Goal: Task Accomplishment & Management: Use online tool/utility

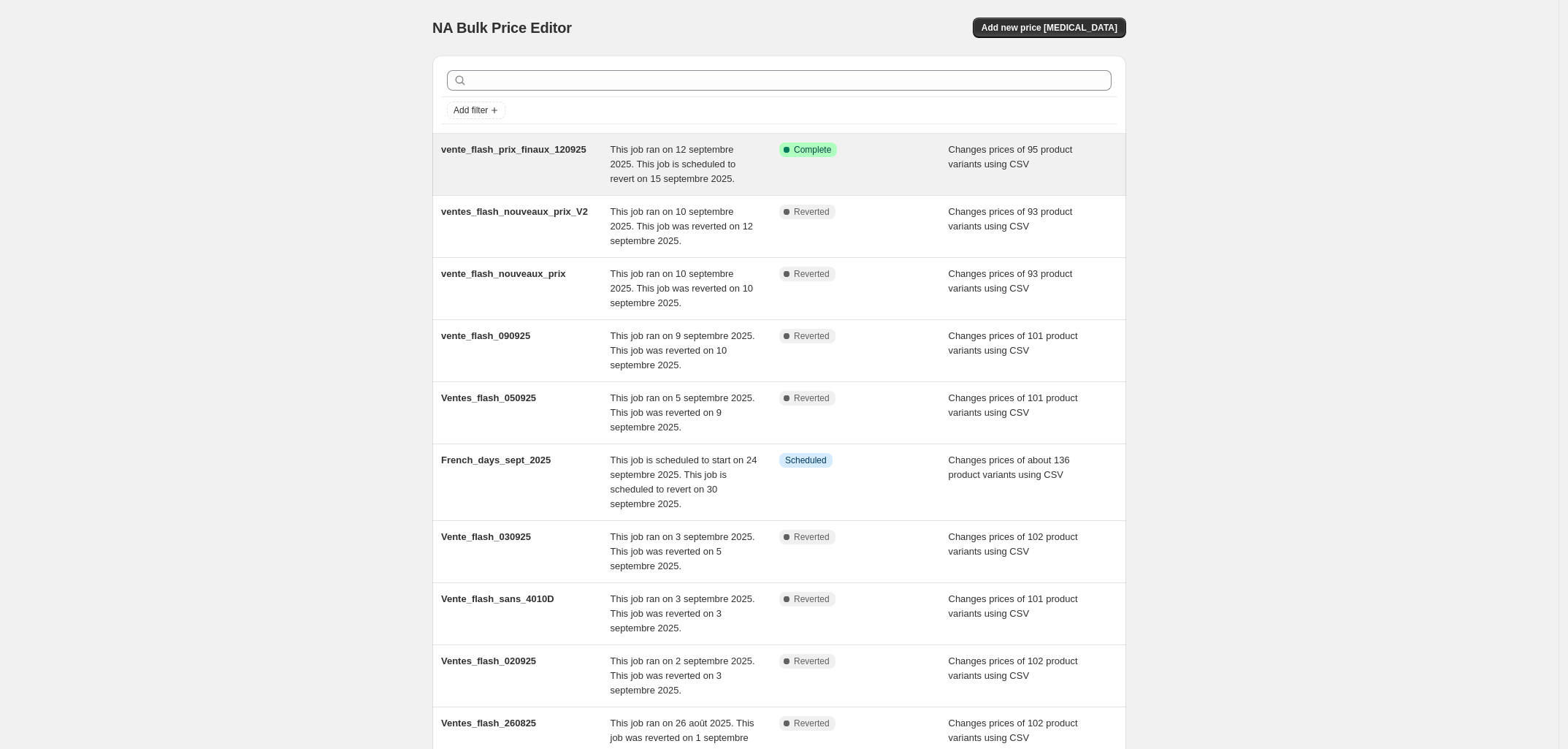
click at [658, 181] on span "This job ran on 12 septembre 2025. This job is scheduled to revert on 15 septem…" at bounding box center [674, 164] width 125 height 40
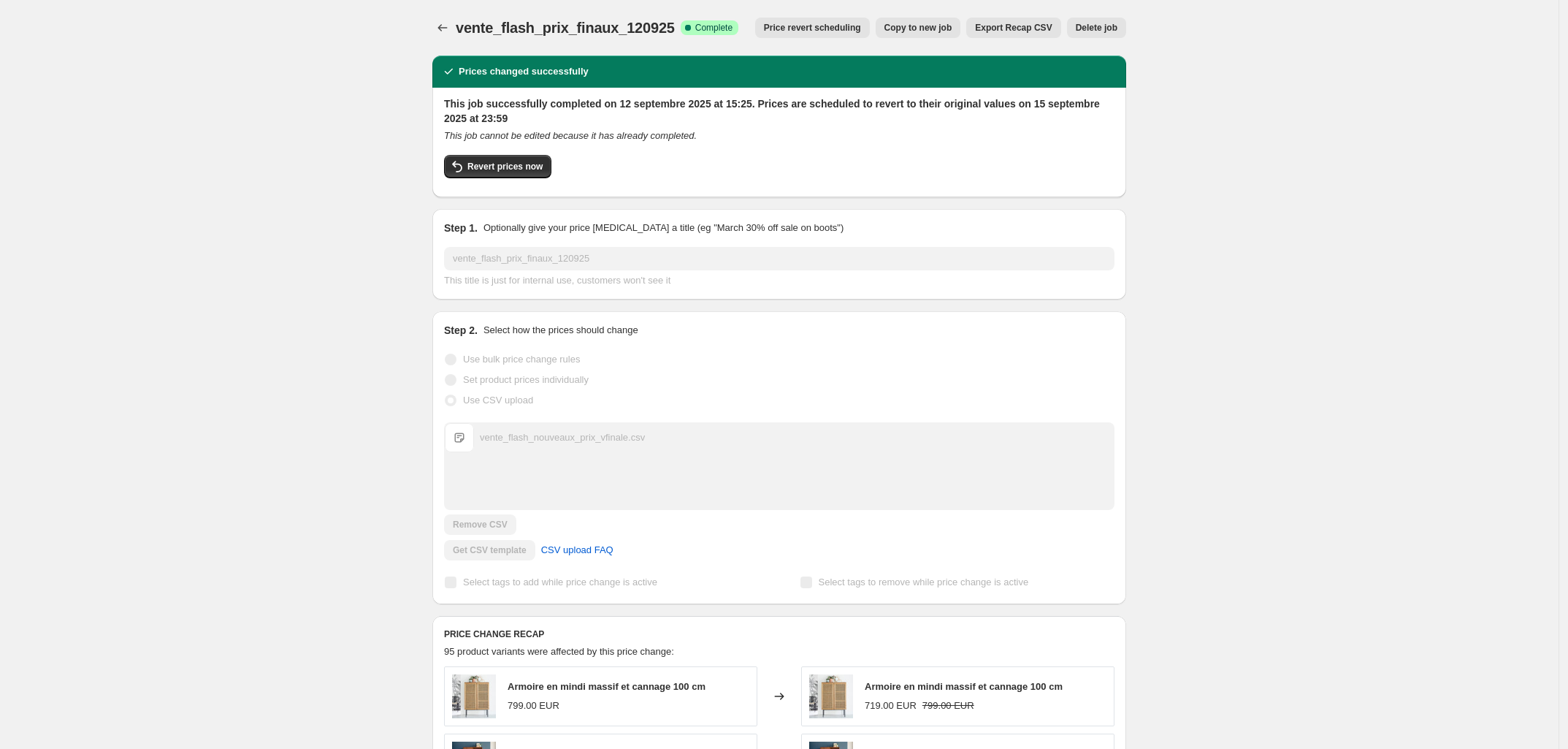
click at [848, 29] on span "Price revert scheduling" at bounding box center [813, 28] width 97 height 12
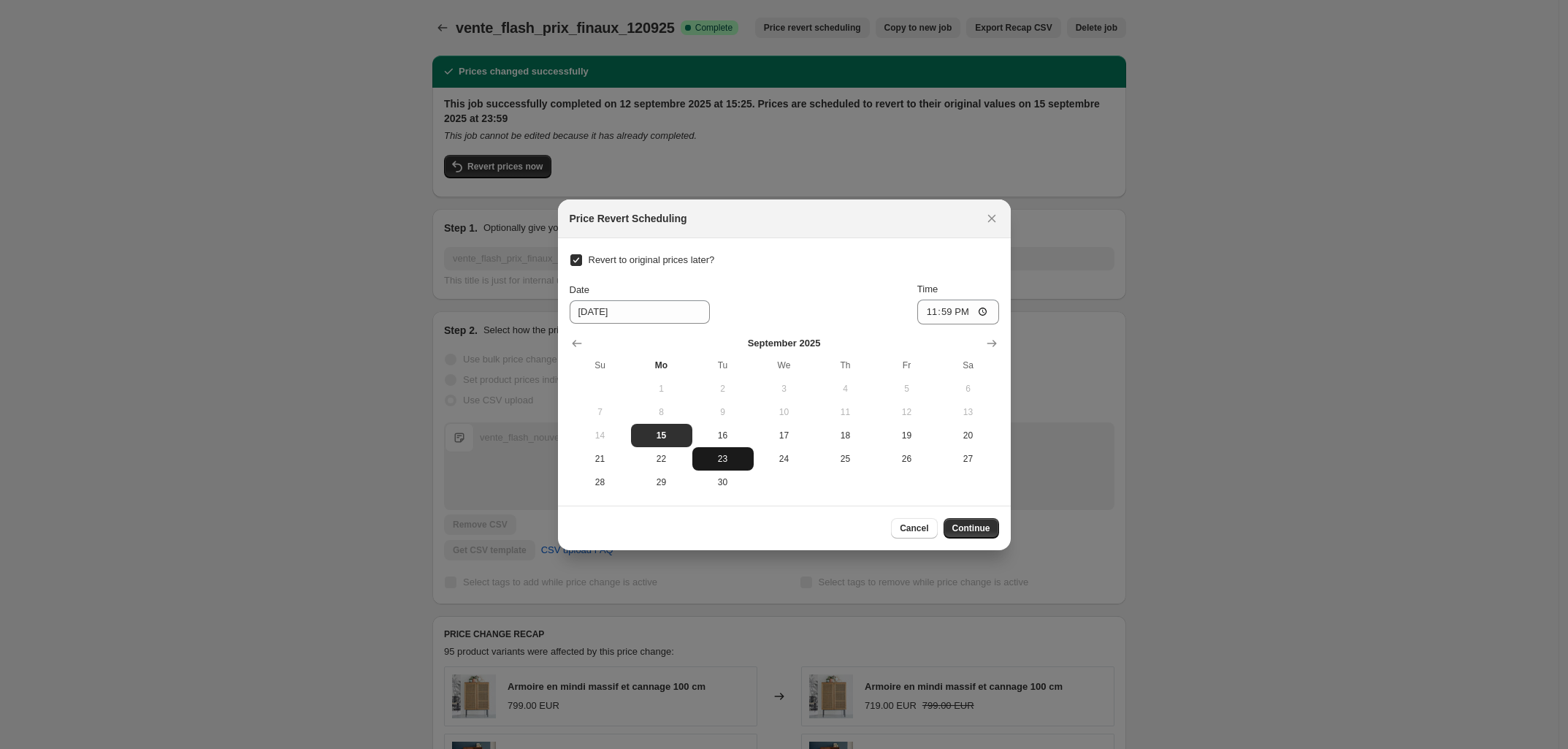
click at [718, 459] on span "23" at bounding box center [723, 459] width 49 height 12
type input "9/23/2025"
click at [976, 529] on span "Continue" at bounding box center [971, 529] width 38 height 12
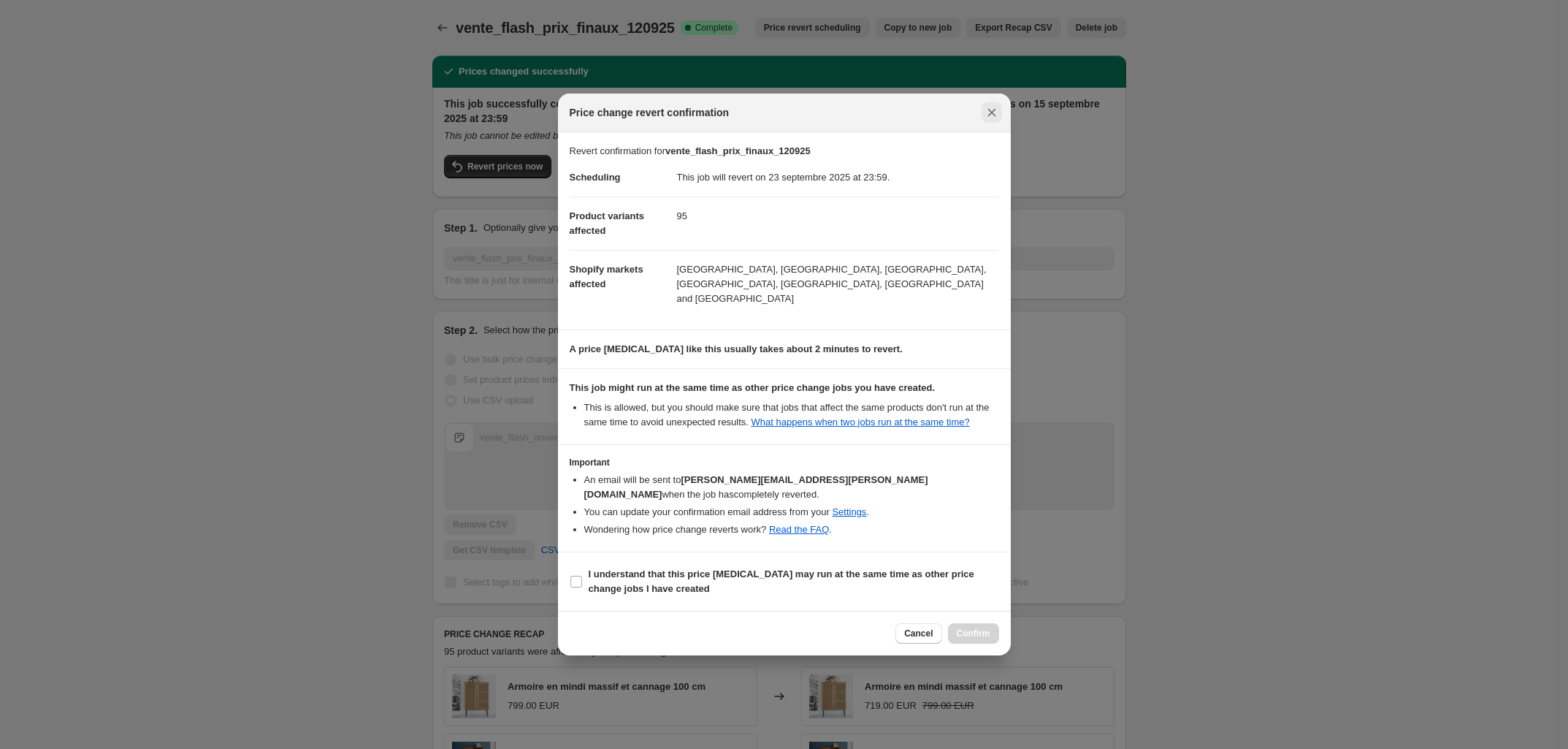
click at [990, 120] on icon "Close" at bounding box center [992, 113] width 15 height 15
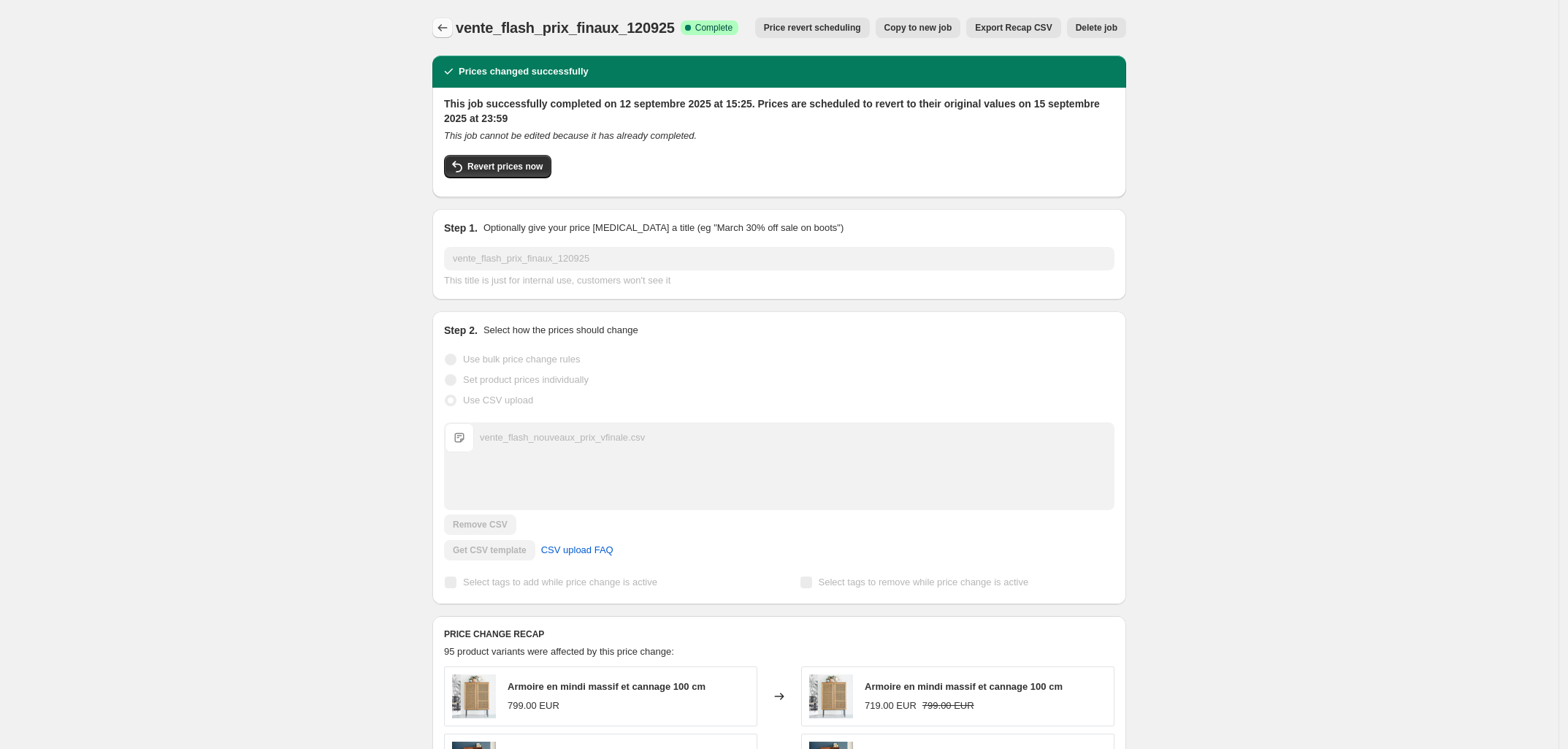
click at [448, 22] on icon "Price change jobs" at bounding box center [443, 28] width 15 height 15
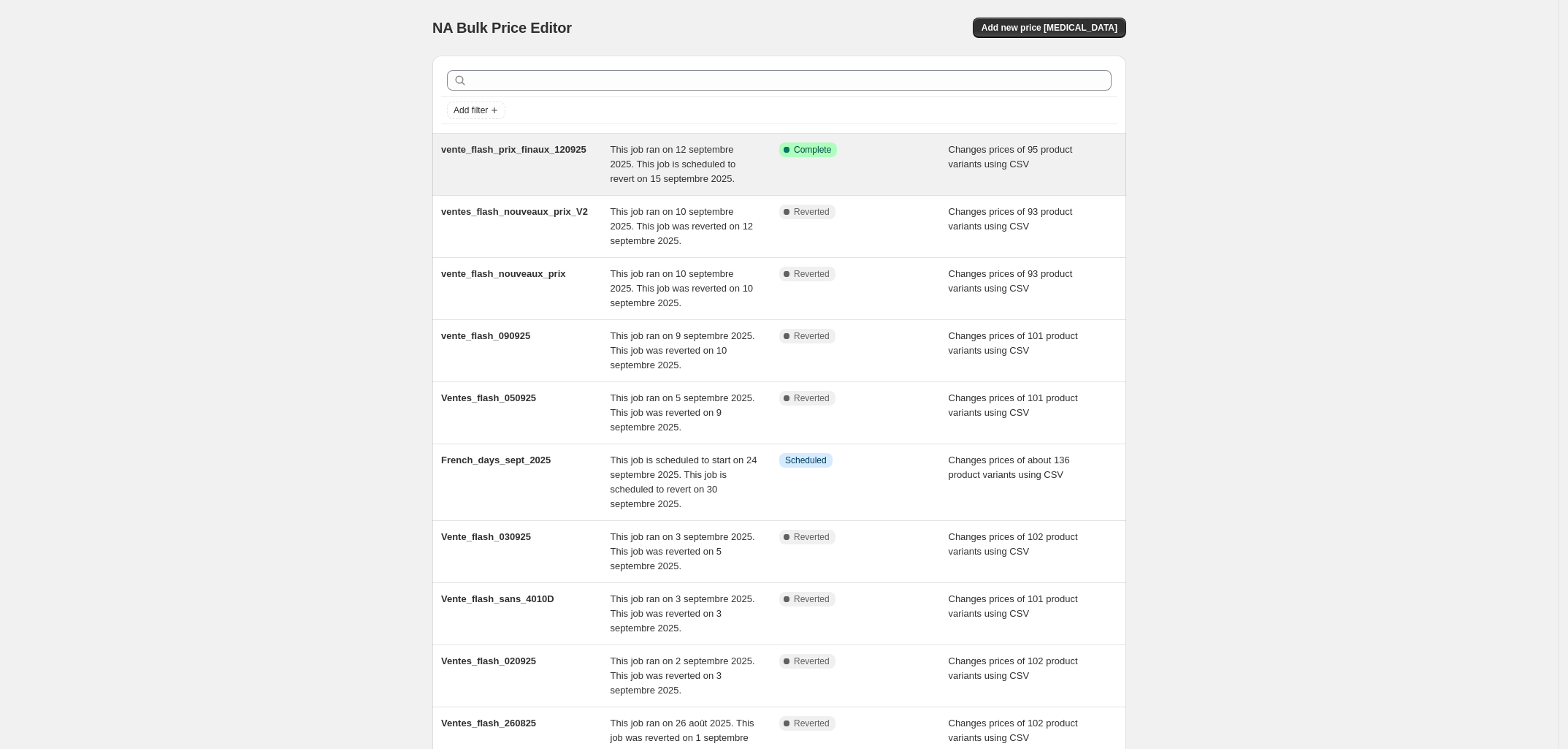
click at [676, 171] on span "This job ran on 12 septembre 2025. This job is scheduled to revert on 15 septem…" at bounding box center [674, 164] width 125 height 40
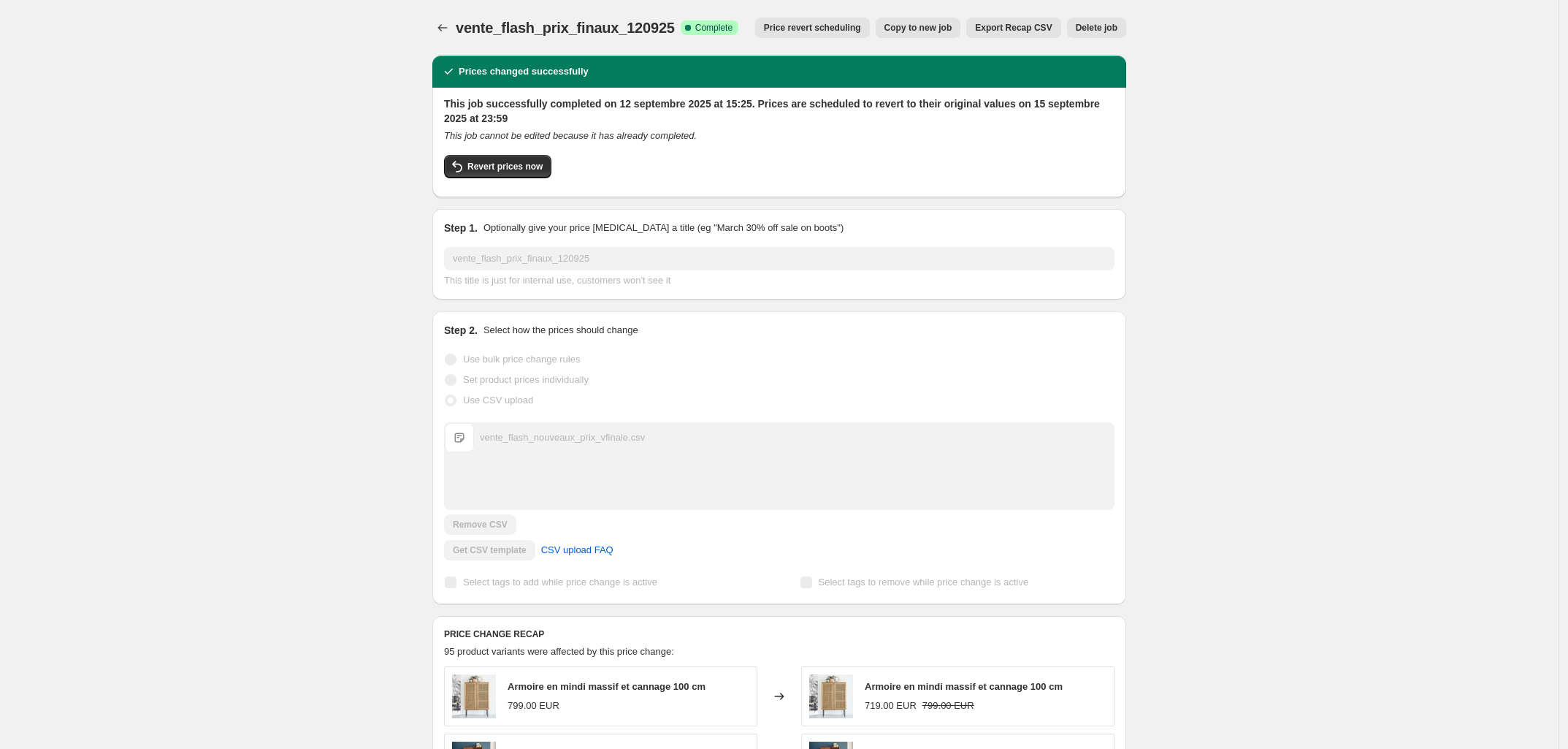
click at [849, 35] on button "Price revert scheduling" at bounding box center [812, 27] width 115 height 21
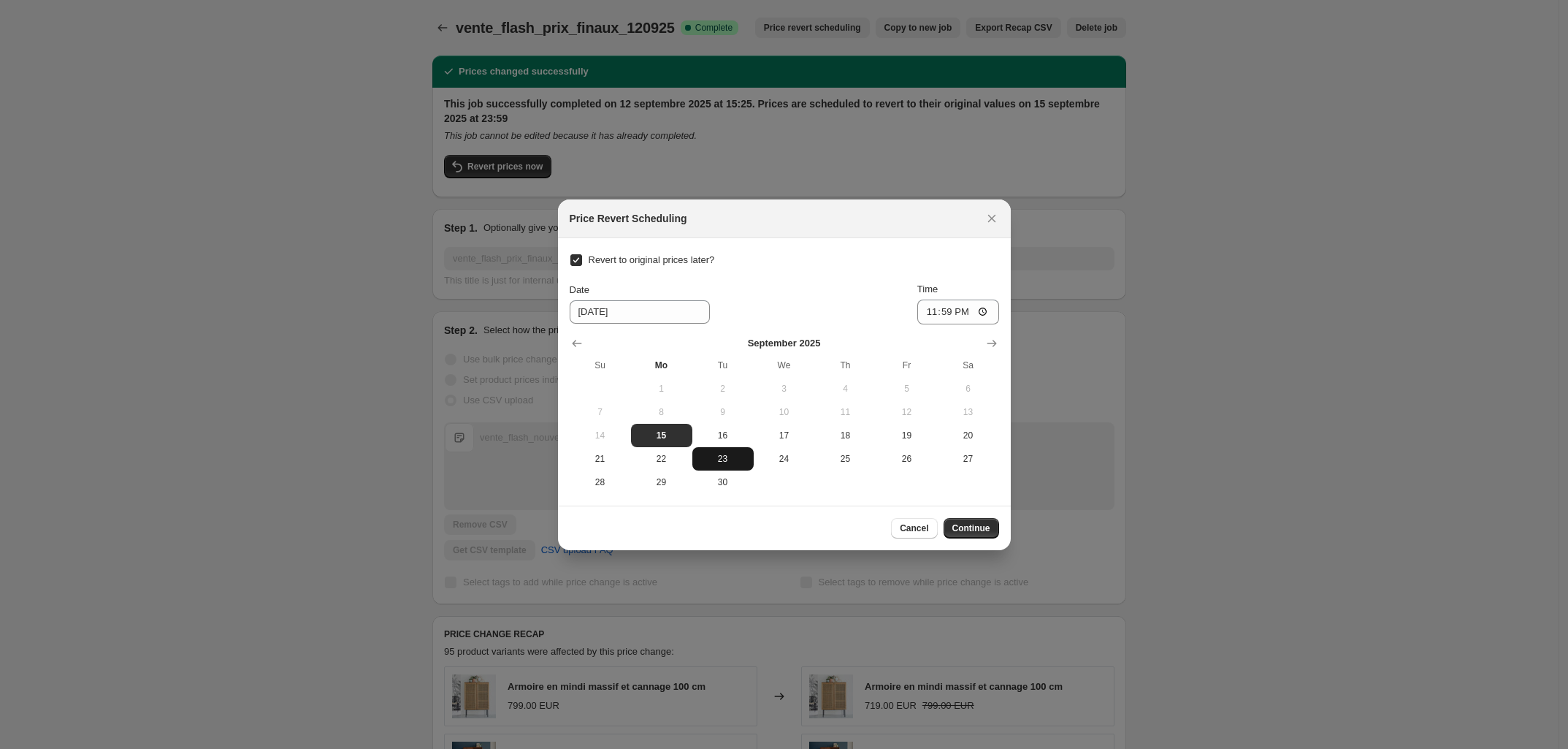
click at [728, 455] on span "23" at bounding box center [723, 459] width 49 height 12
type input "9/23/2025"
click at [960, 530] on span "Continue" at bounding box center [971, 529] width 38 height 12
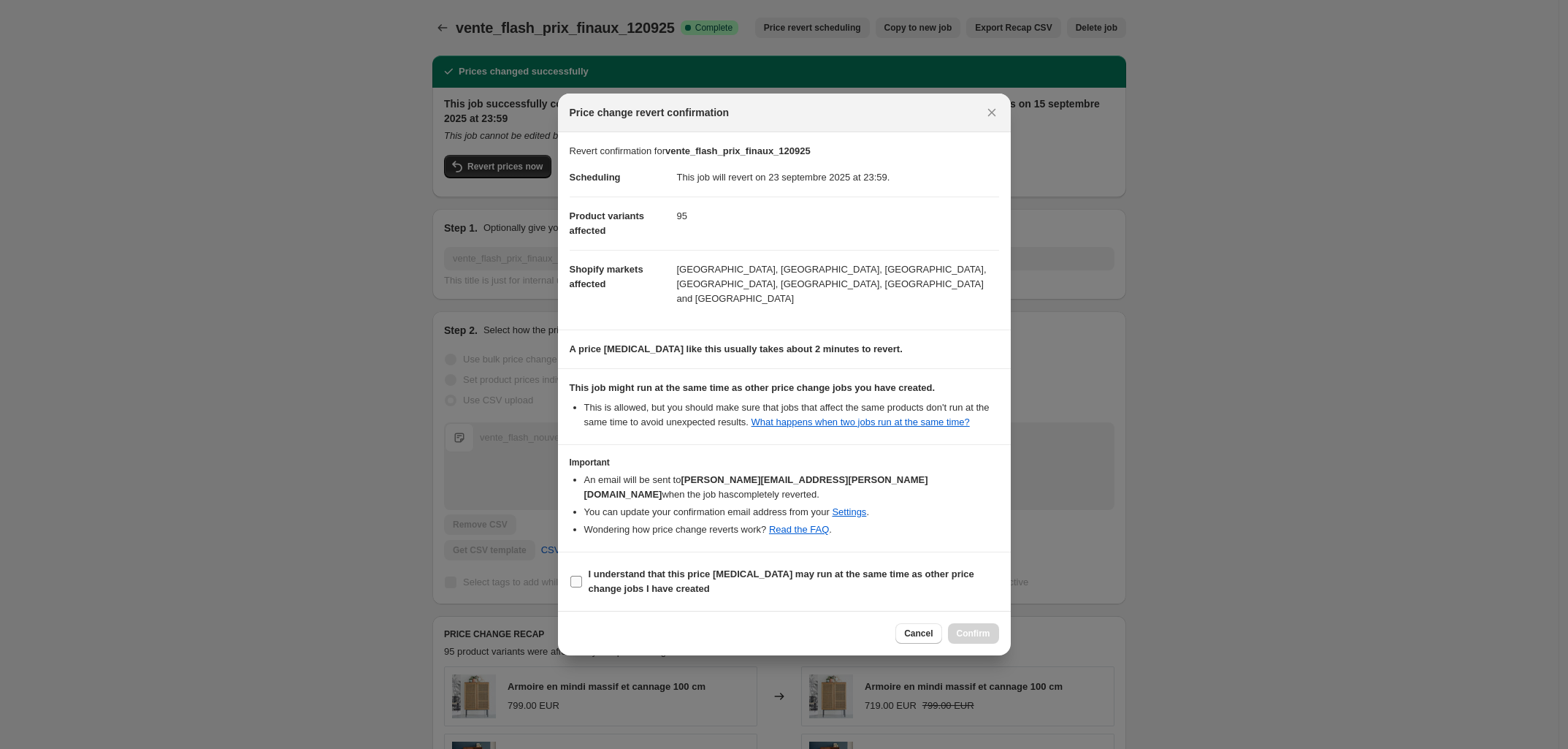
click at [607, 573] on b "I understand that this price change job may run at the same time as other price…" at bounding box center [782, 581] width 386 height 26
click at [582, 576] on input "I understand that this price change job may run at the same time as other price…" at bounding box center [576, 582] width 12 height 12
checkbox input "true"
click at [984, 628] on span "Confirm" at bounding box center [974, 634] width 34 height 12
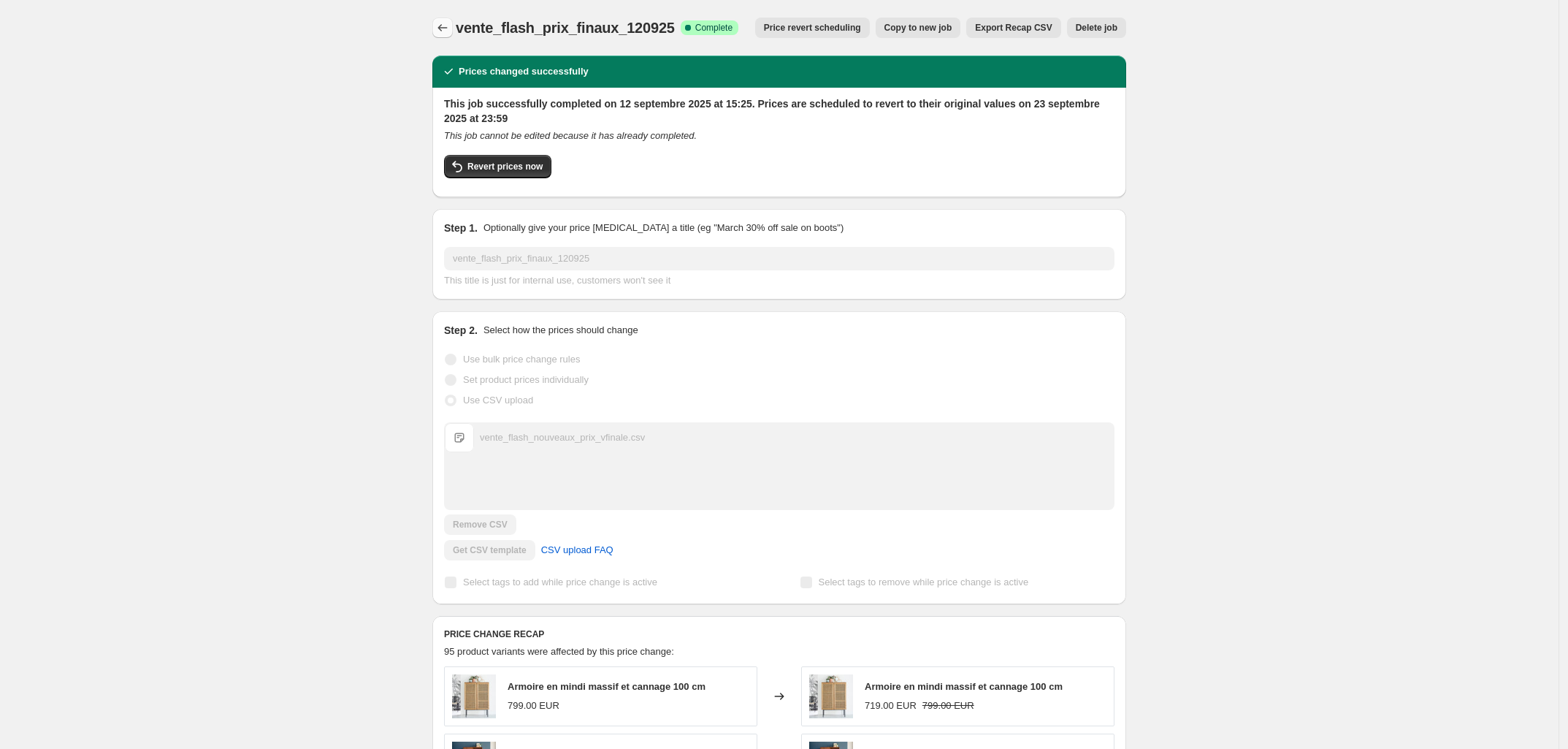
click at [440, 35] on button "Price change jobs" at bounding box center [443, 27] width 21 height 21
